Goal: Obtain resource: Download file/media

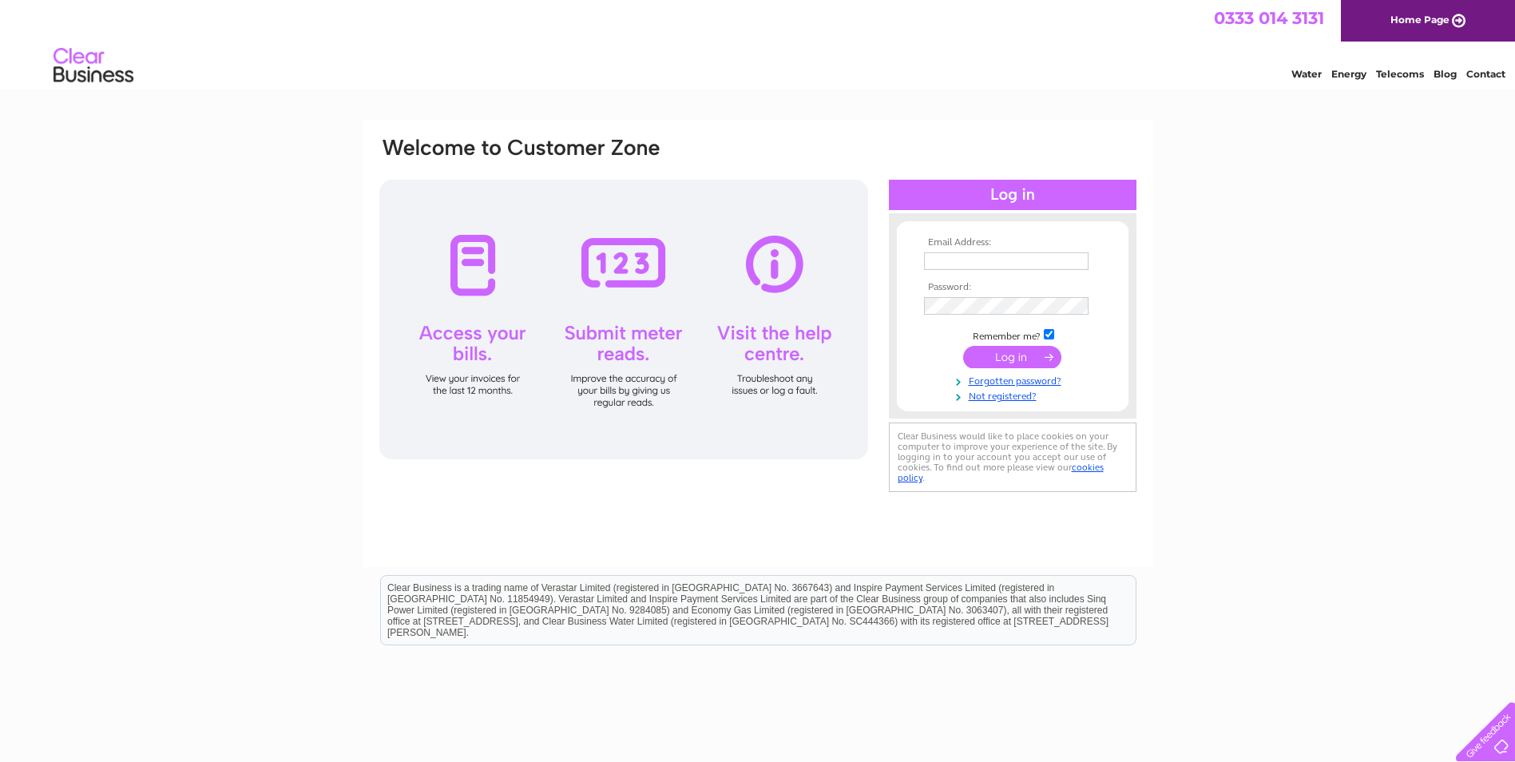
type input "billing@denholm-group.co.uk"
click at [1035, 353] on input "submit" at bounding box center [1012, 357] width 98 height 22
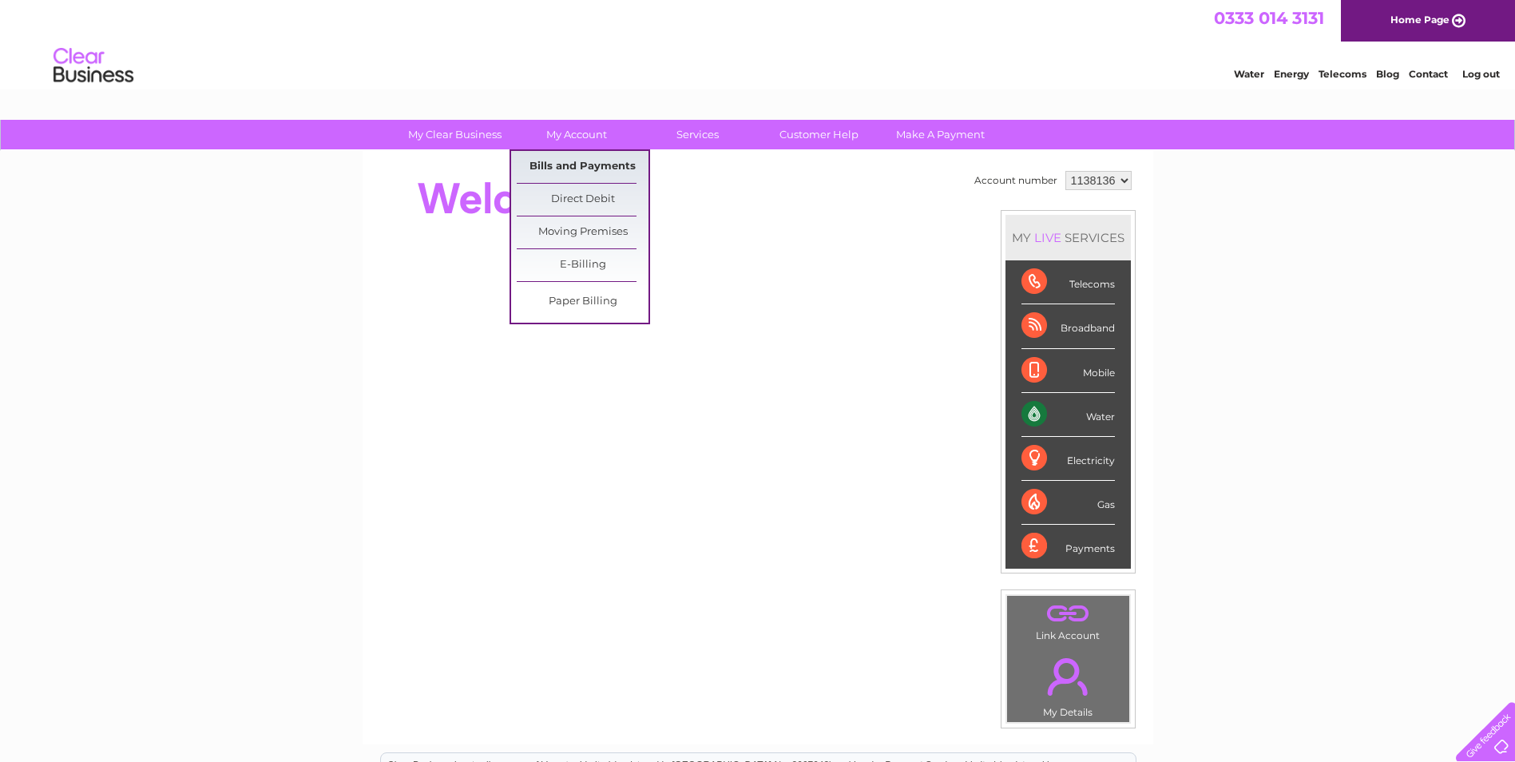
click at [549, 167] on link "Bills and Payments" at bounding box center [583, 167] width 132 height 32
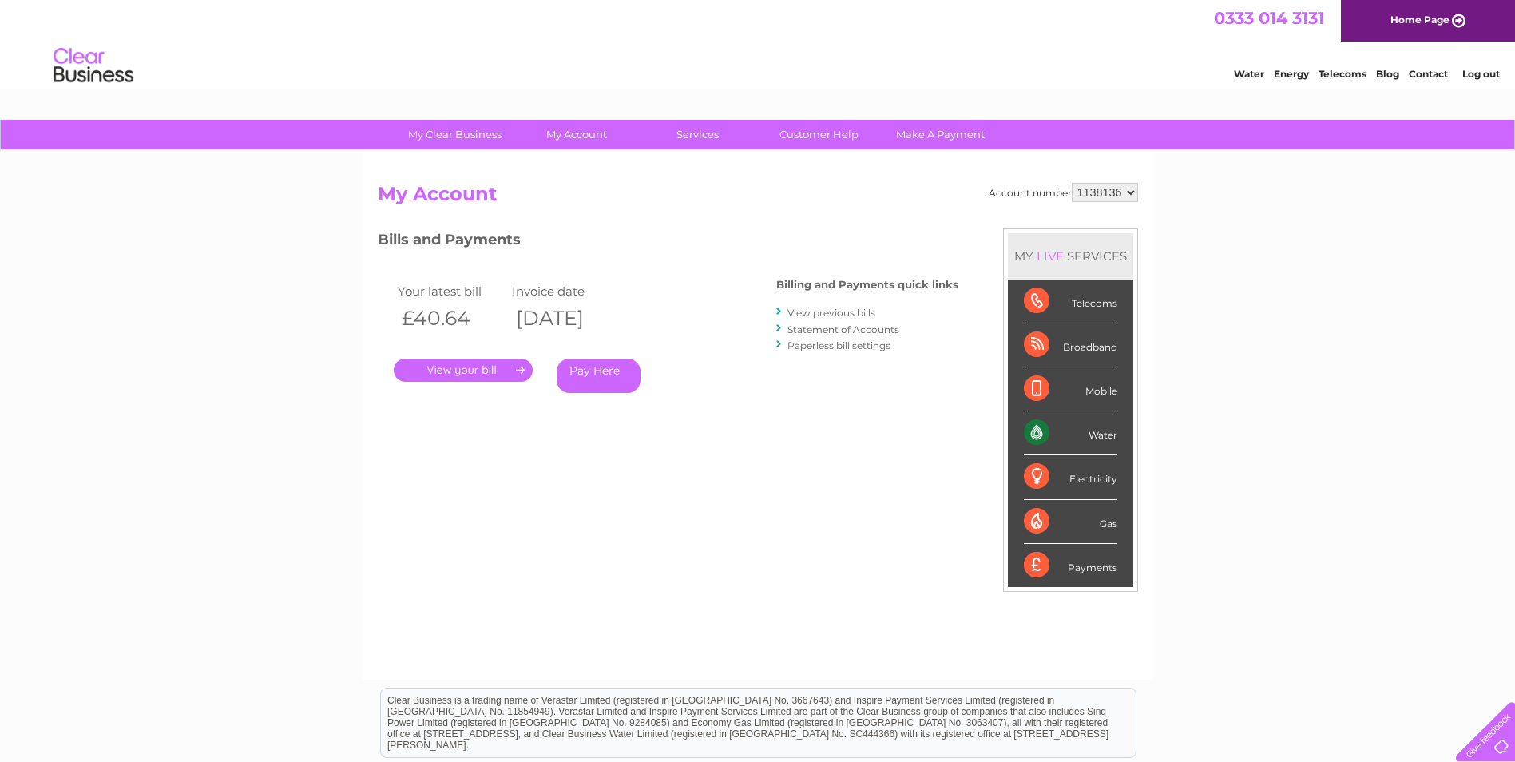
click at [460, 371] on link "." at bounding box center [463, 370] width 139 height 23
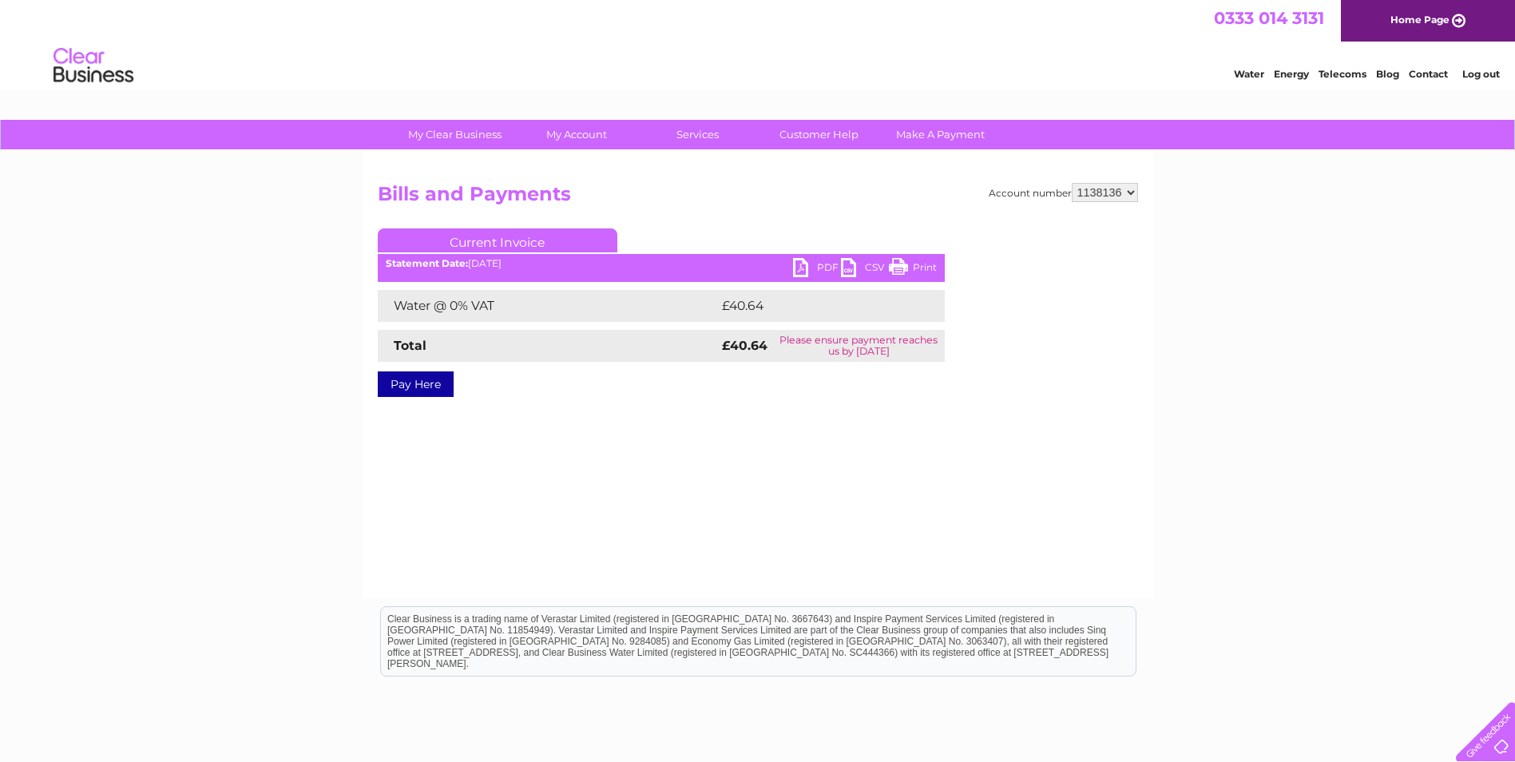
click at [807, 268] on link "PDF" at bounding box center [817, 269] width 48 height 23
click at [1120, 190] on select "1138136" at bounding box center [1105, 192] width 66 height 19
click at [1496, 75] on link "Log out" at bounding box center [1481, 74] width 38 height 12
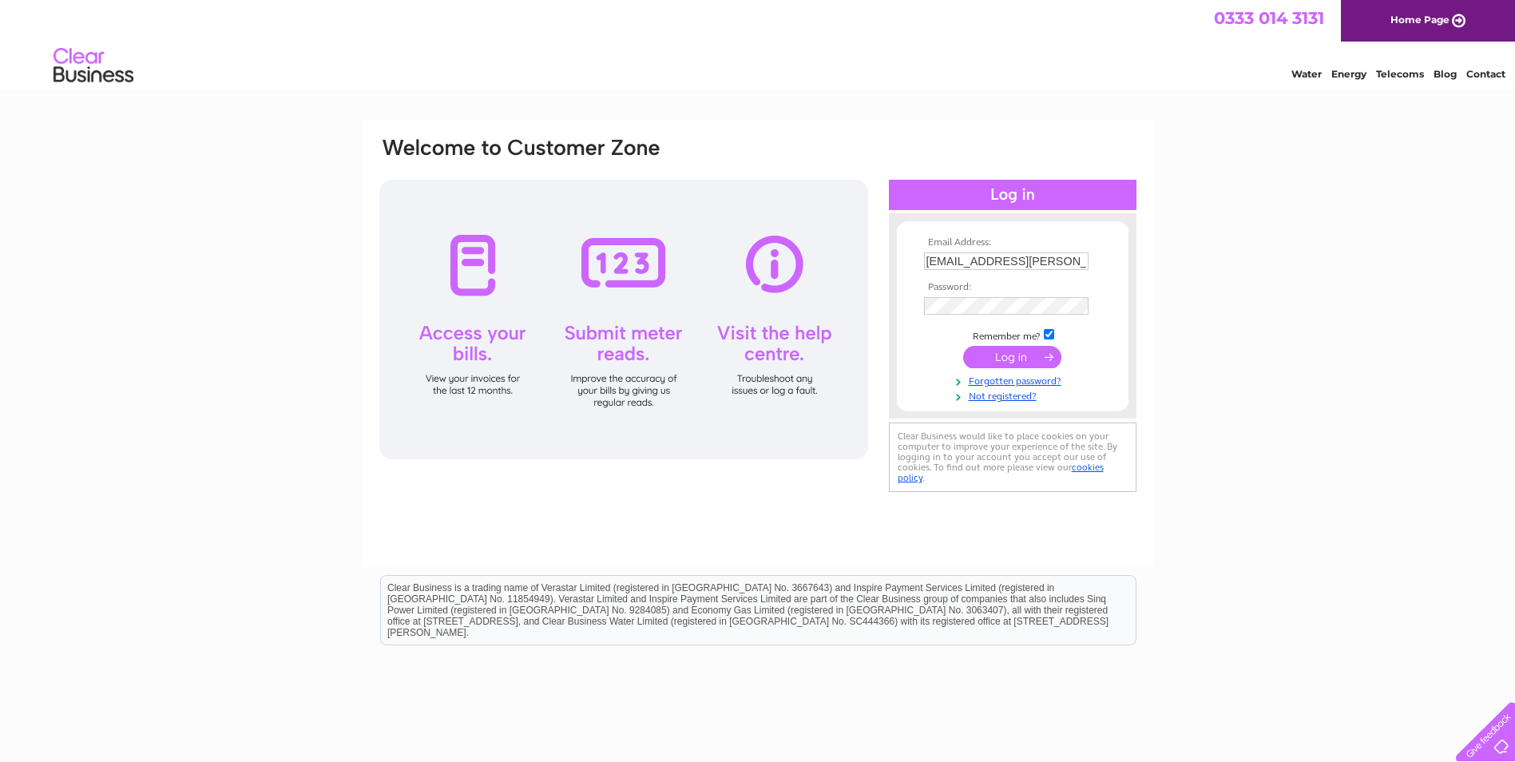
click at [1081, 257] on input "billing@denholm-group.co.uk" at bounding box center [1006, 261] width 165 height 18
type input "Ashley.Fulton@denholm-group.co.uk"
click at [1011, 365] on input "submit" at bounding box center [1012, 357] width 98 height 22
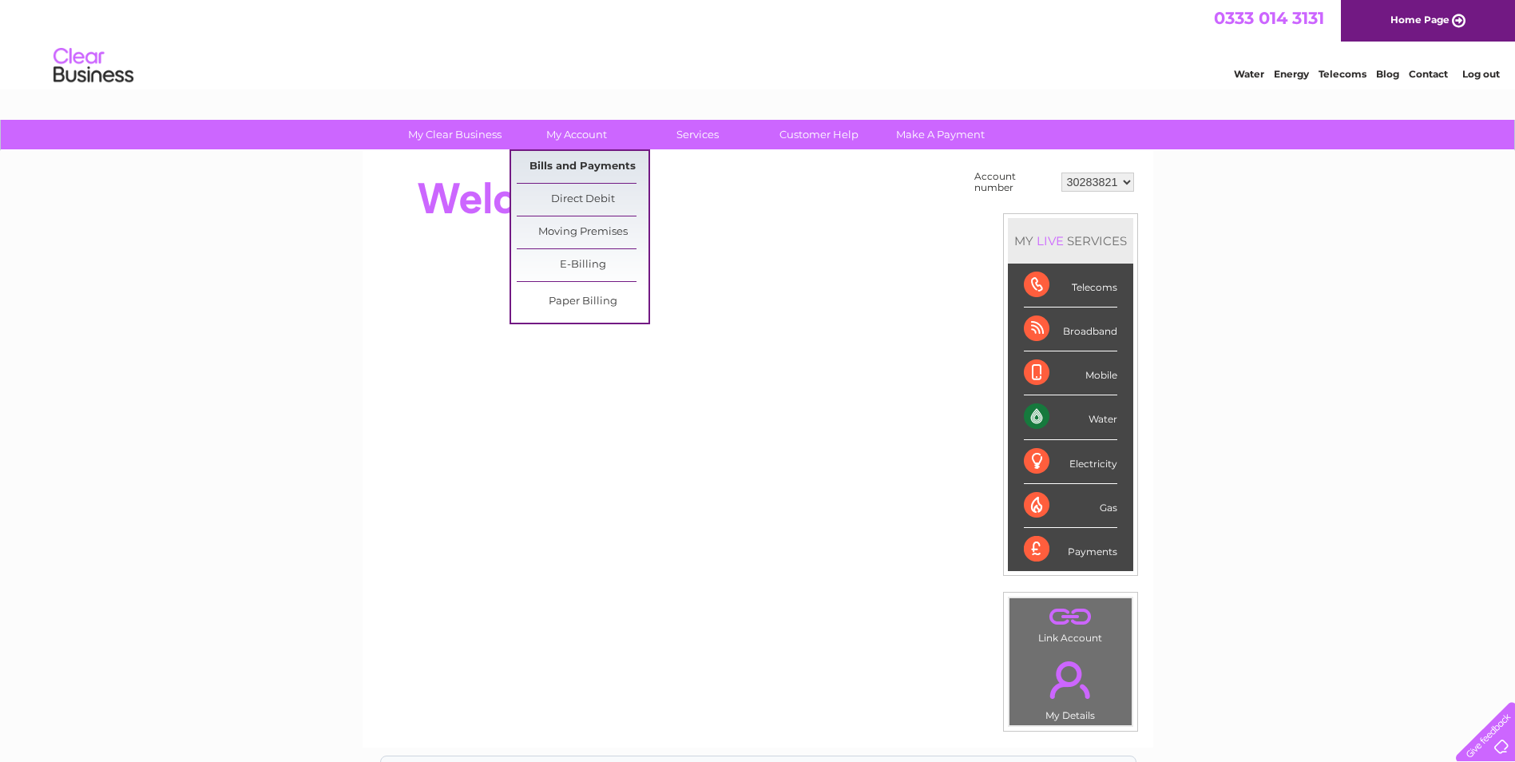
click at [578, 161] on link "Bills and Payments" at bounding box center [583, 167] width 132 height 32
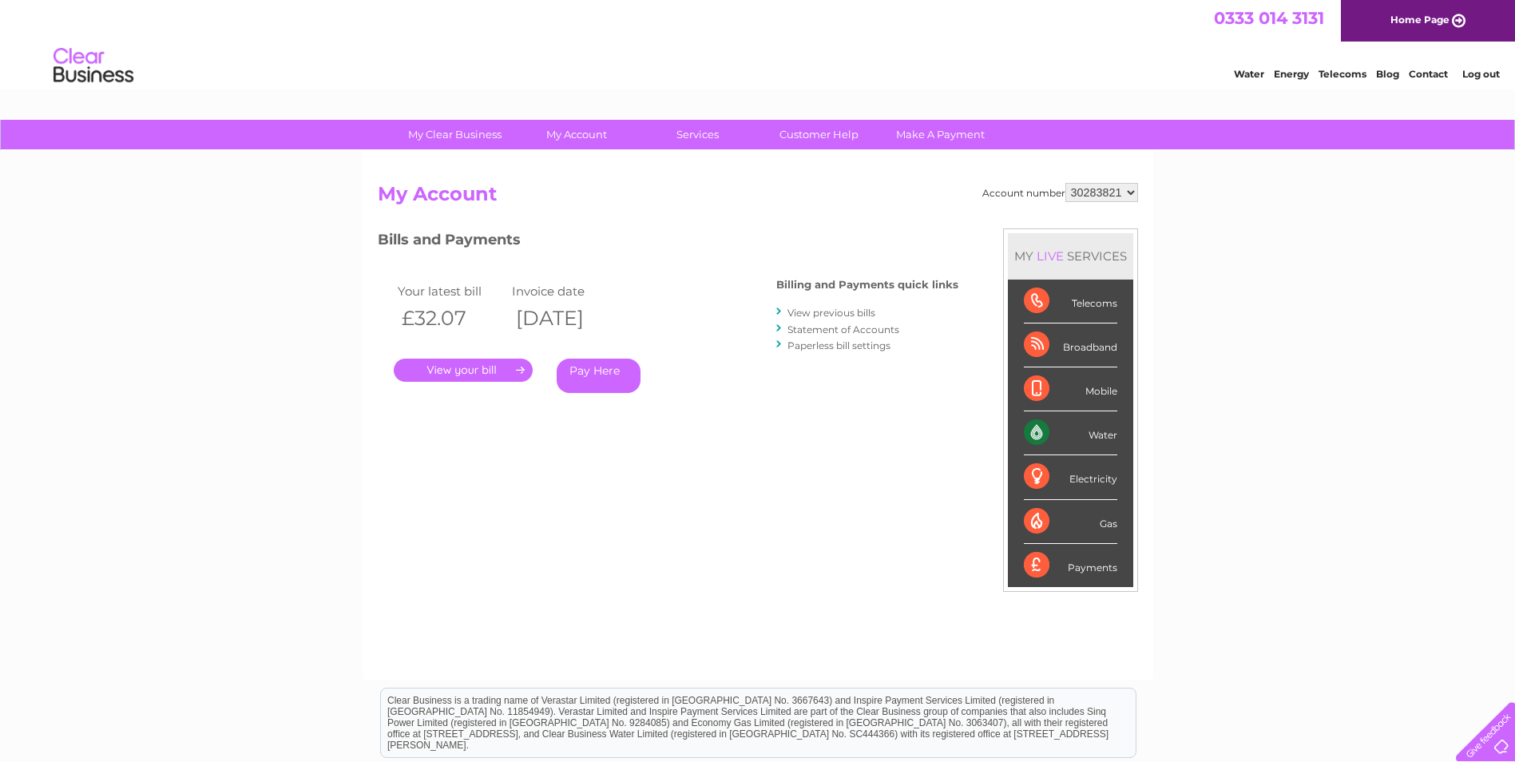
click at [513, 365] on link "." at bounding box center [463, 370] width 139 height 23
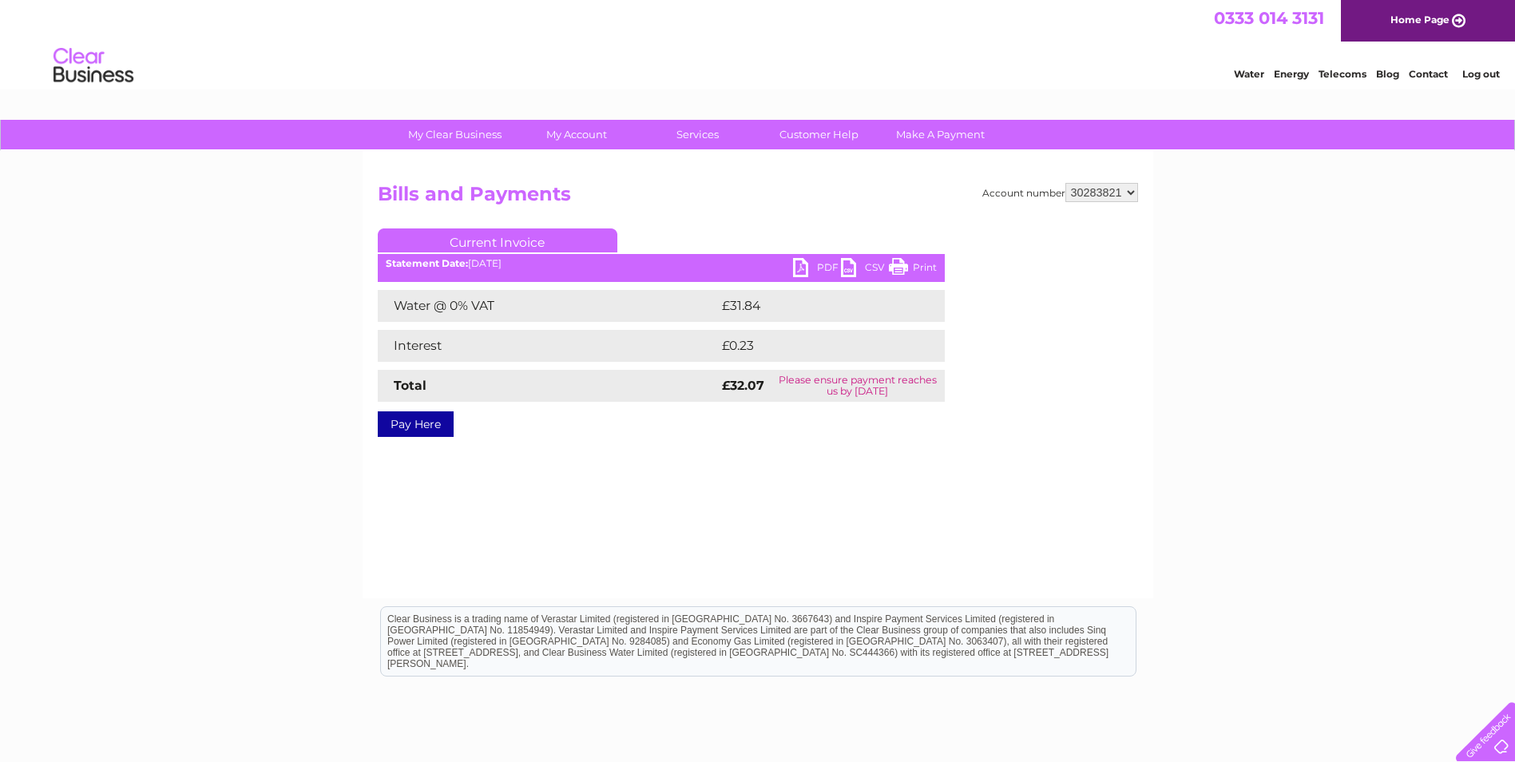
click at [819, 259] on link "PDF" at bounding box center [817, 269] width 48 height 23
